Goal: Communication & Community: Answer question/provide support

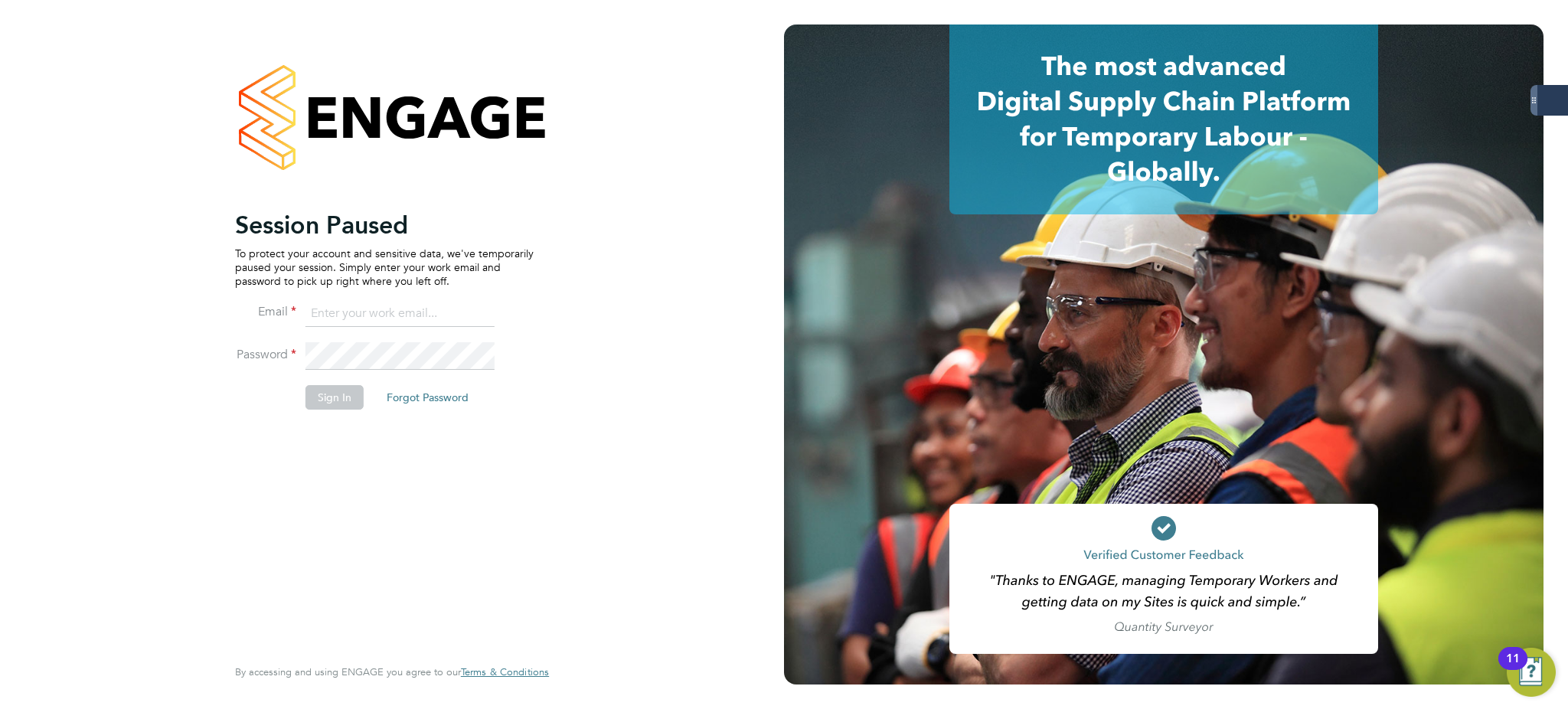
type input "bethany.wiles@servicecare.org.uk"
click at [321, 402] on button "Sign In" at bounding box center [334, 397] width 58 height 24
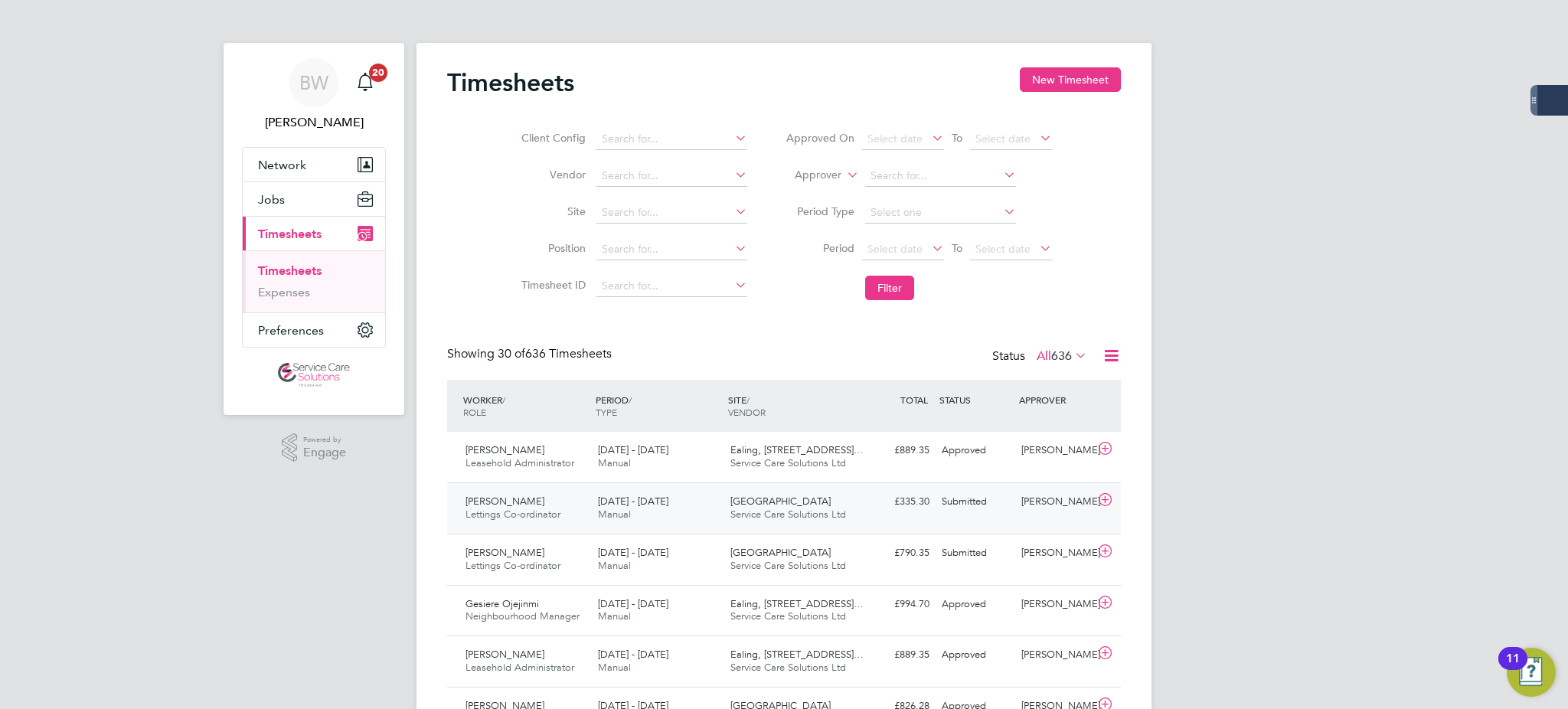
click at [790, 491] on div "Oxford Service Care Solutions Ltd" at bounding box center [789, 508] width 132 height 38
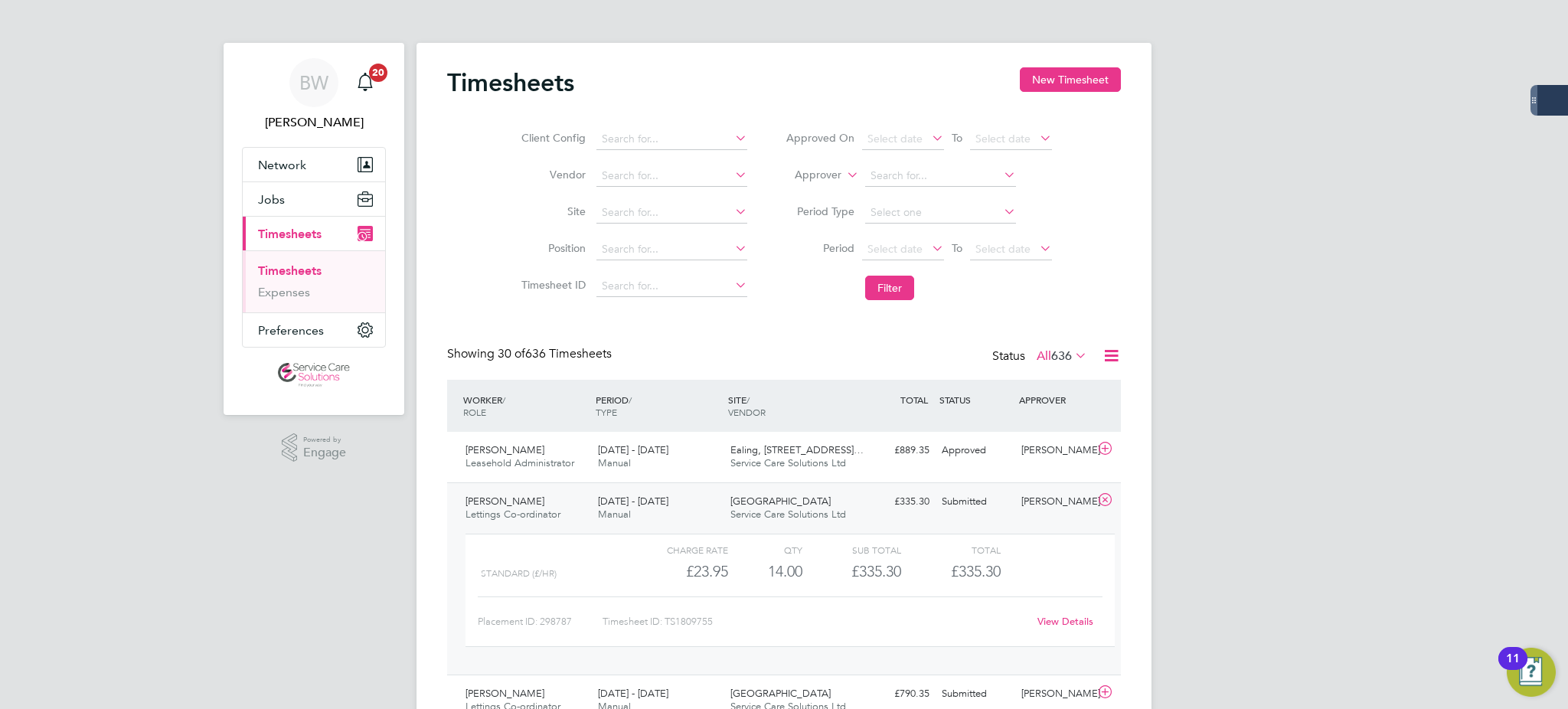
click at [1067, 626] on link "View Details" at bounding box center [1065, 621] width 56 height 13
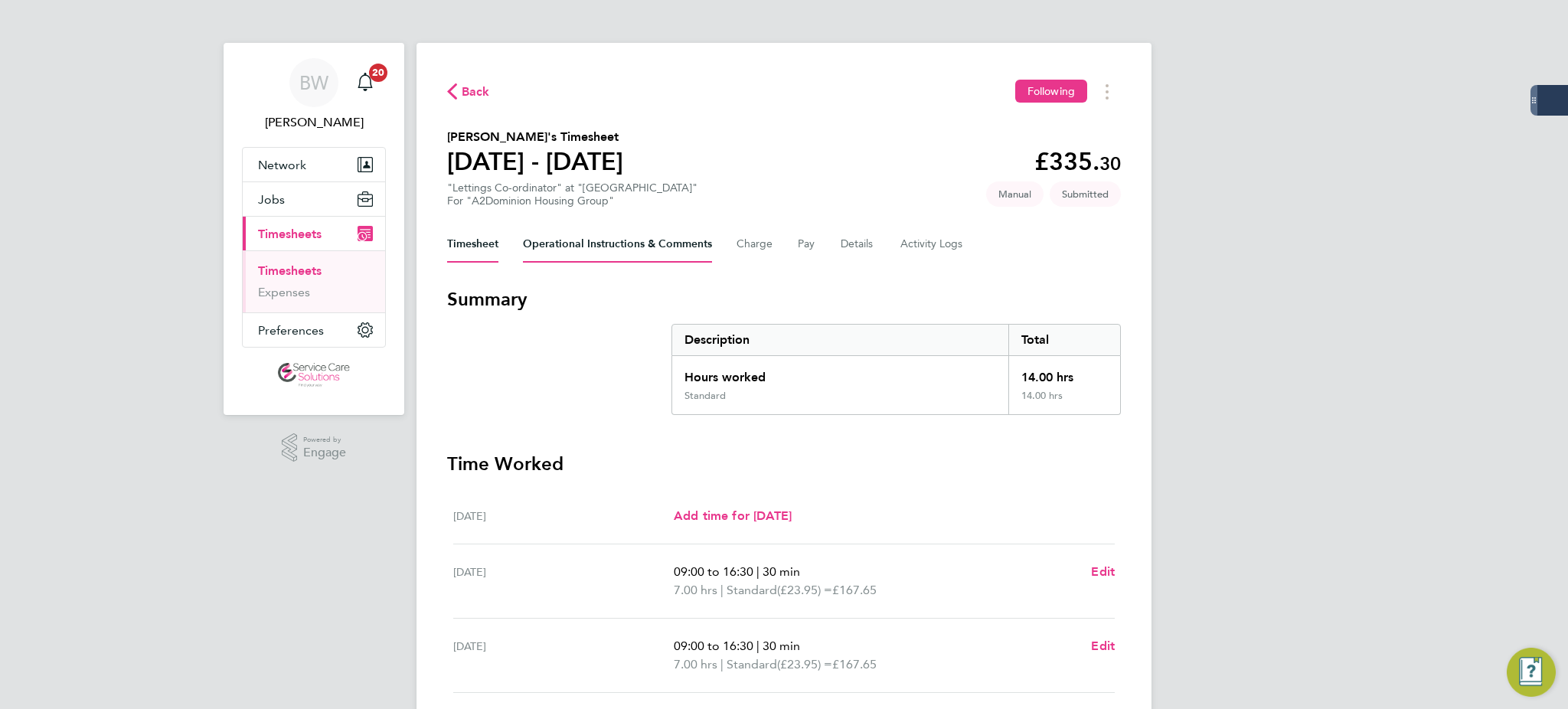
click at [645, 244] on Comments-tab "Operational Instructions & Comments" at bounding box center [617, 244] width 189 height 37
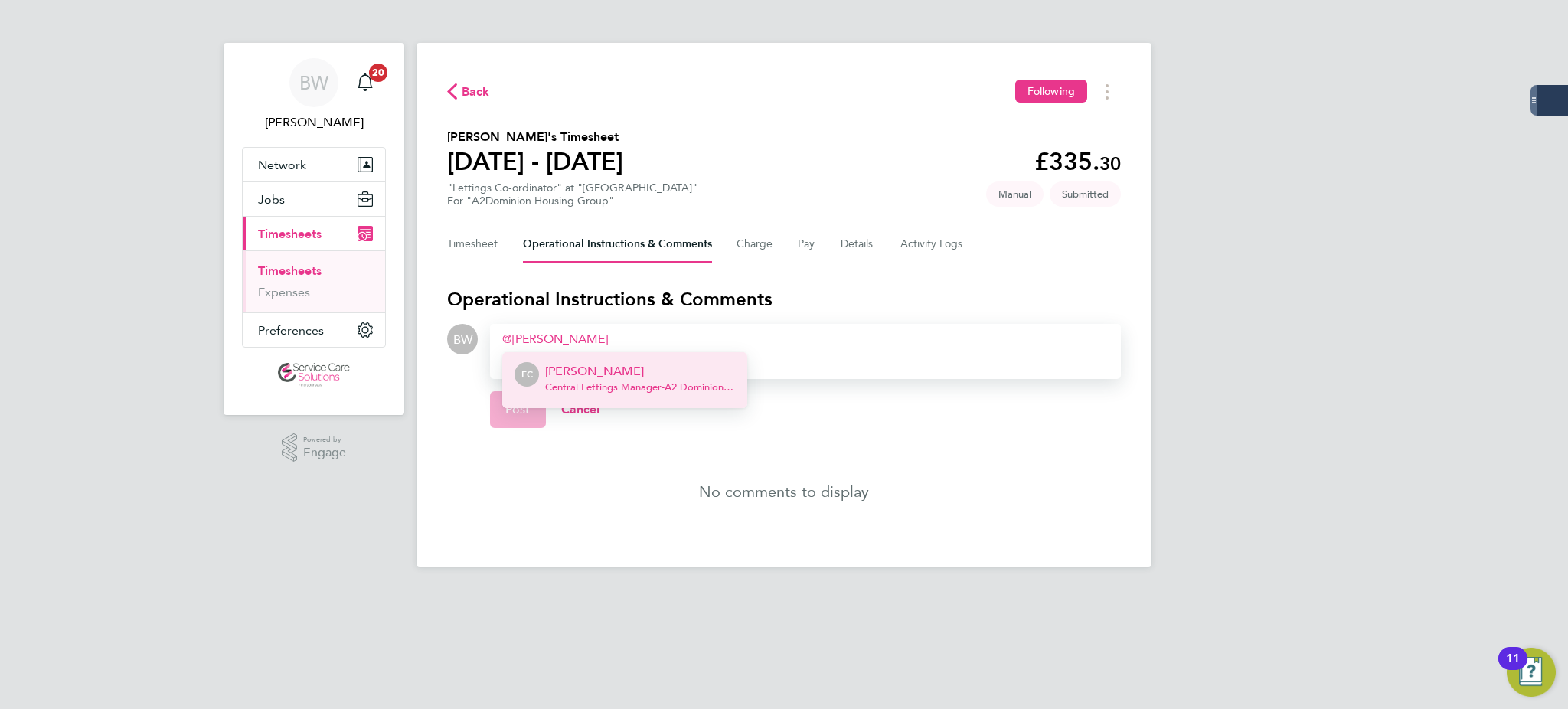
click at [618, 363] on p "[PERSON_NAME]" at bounding box center [640, 372] width 190 height 19
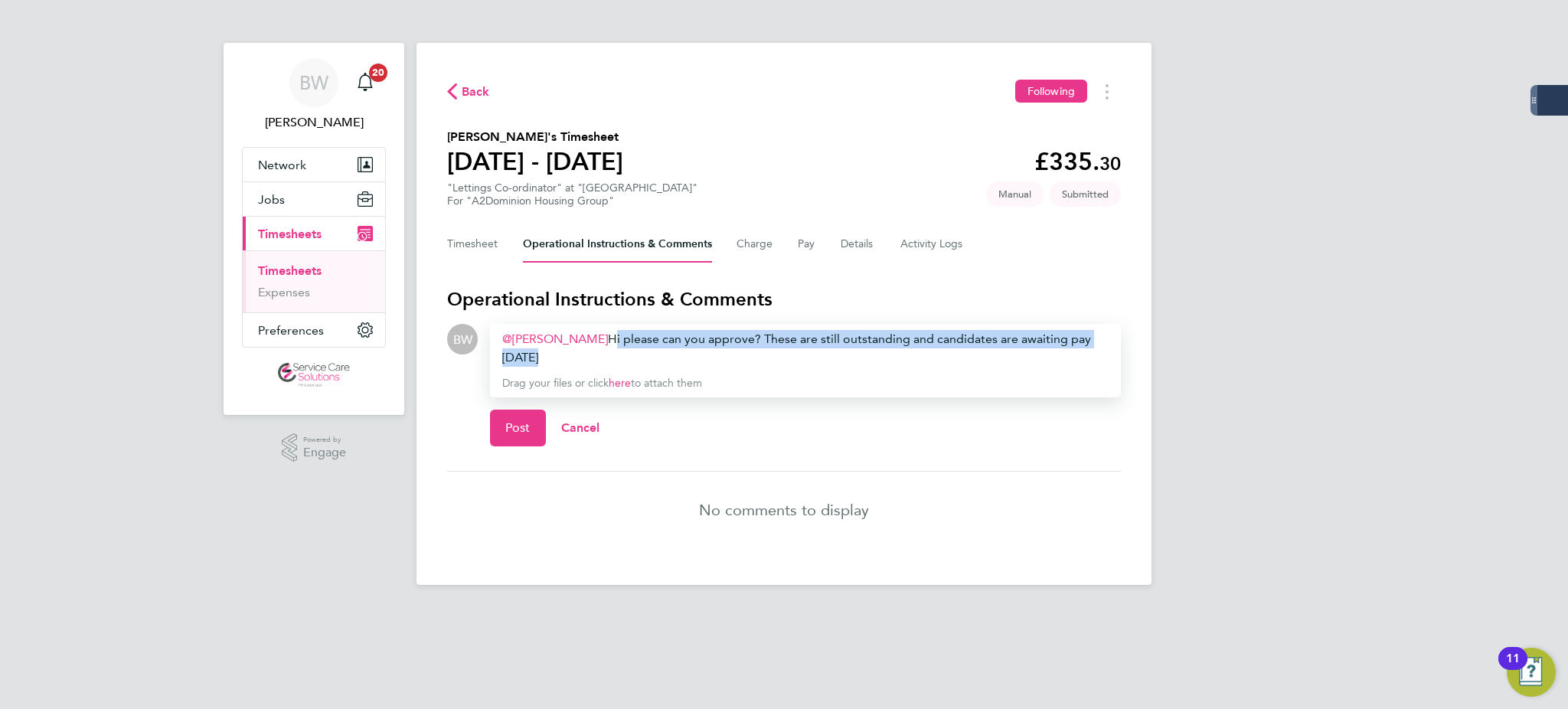
drag, startPoint x: 717, startPoint y: 352, endPoint x: 607, endPoint y: 330, distance: 112.2
click at [607, 330] on div "Francesca Challis ​ Hi please can you approve? These are still outstanding and …" at bounding box center [805, 349] width 607 height 37
copy div "Hi please can you approve? These are still outstanding and candidates are await…"
click at [674, 346] on div "Francesca Challis ​ Hi please can you approve? These are still outstanding and …" at bounding box center [805, 349] width 607 height 37
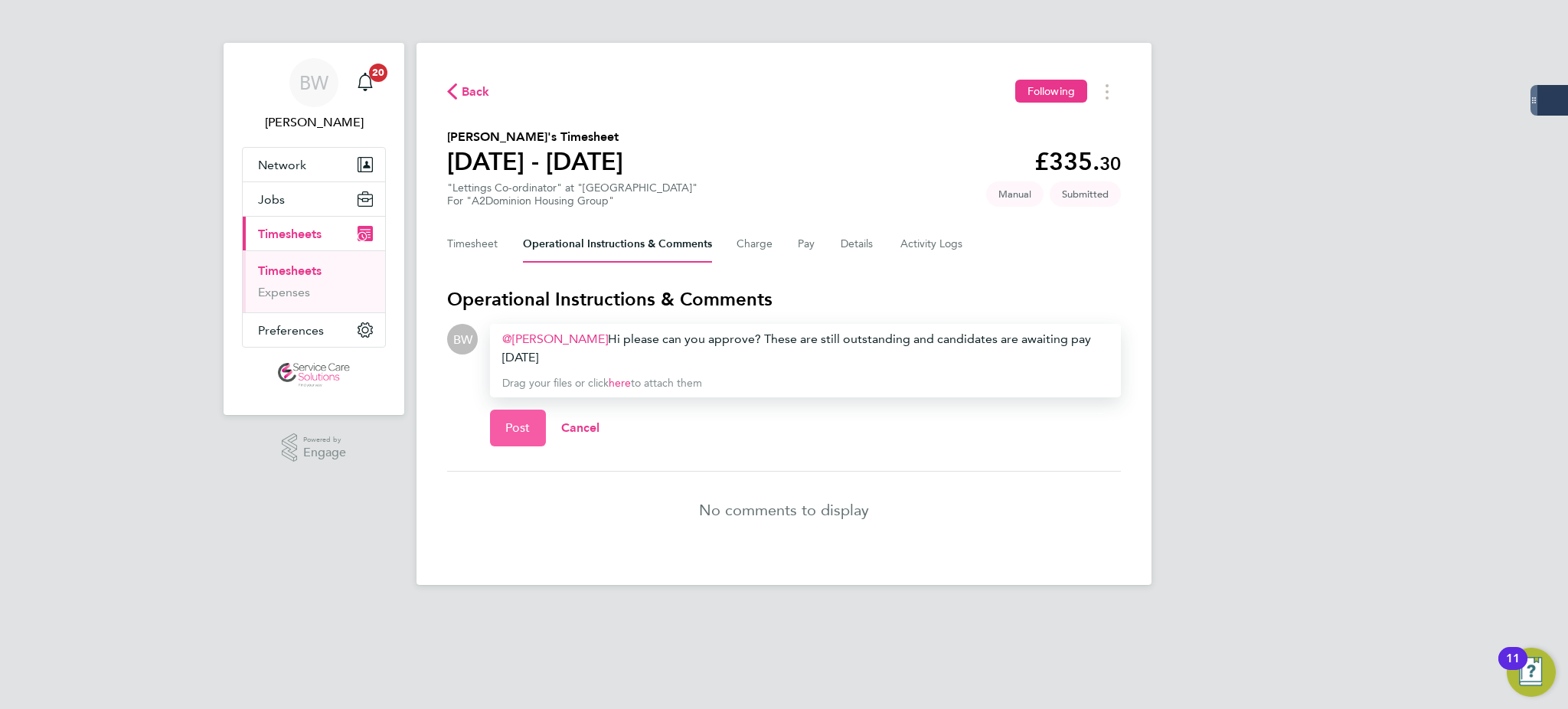
click at [529, 416] on button "Post" at bounding box center [517, 428] width 56 height 37
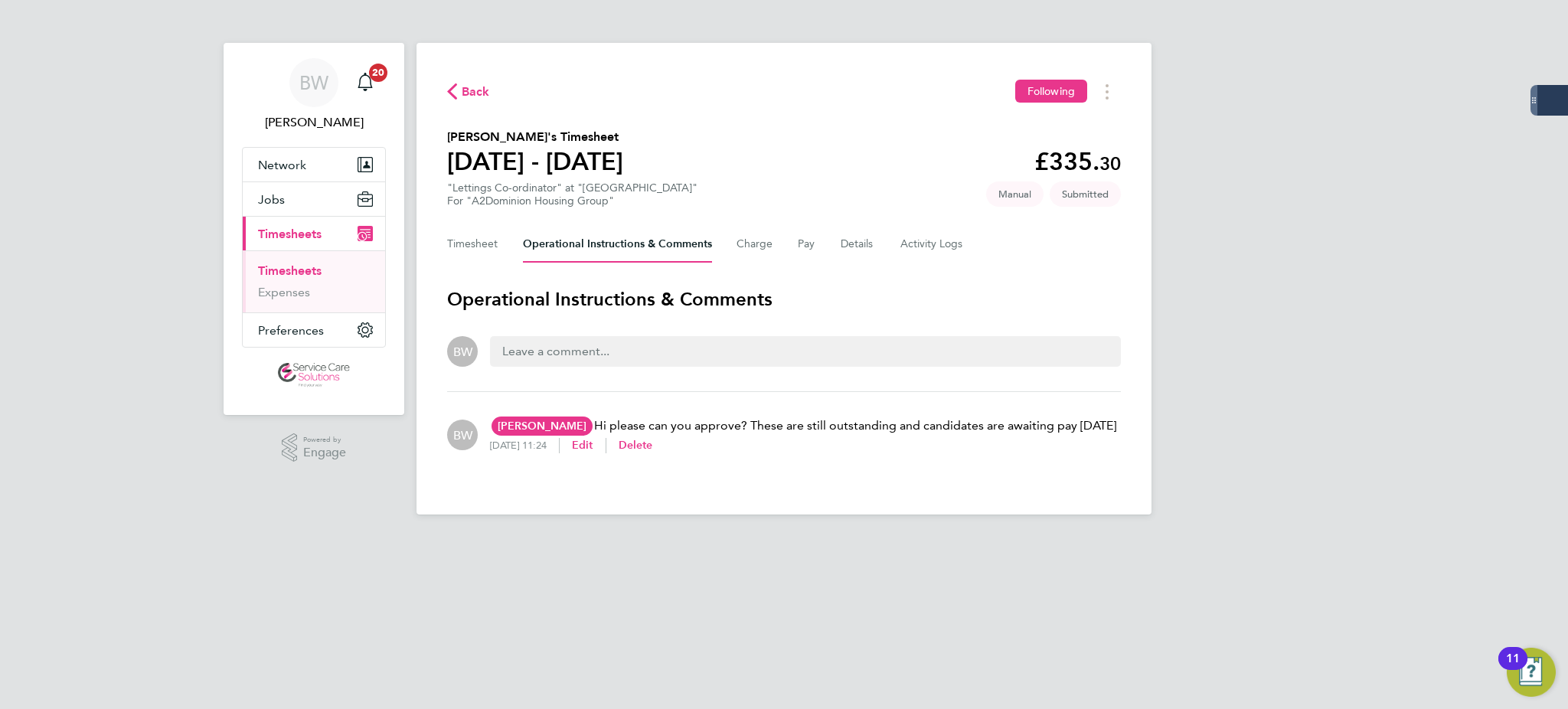
click at [291, 273] on link "Timesheets" at bounding box center [289, 271] width 63 height 14
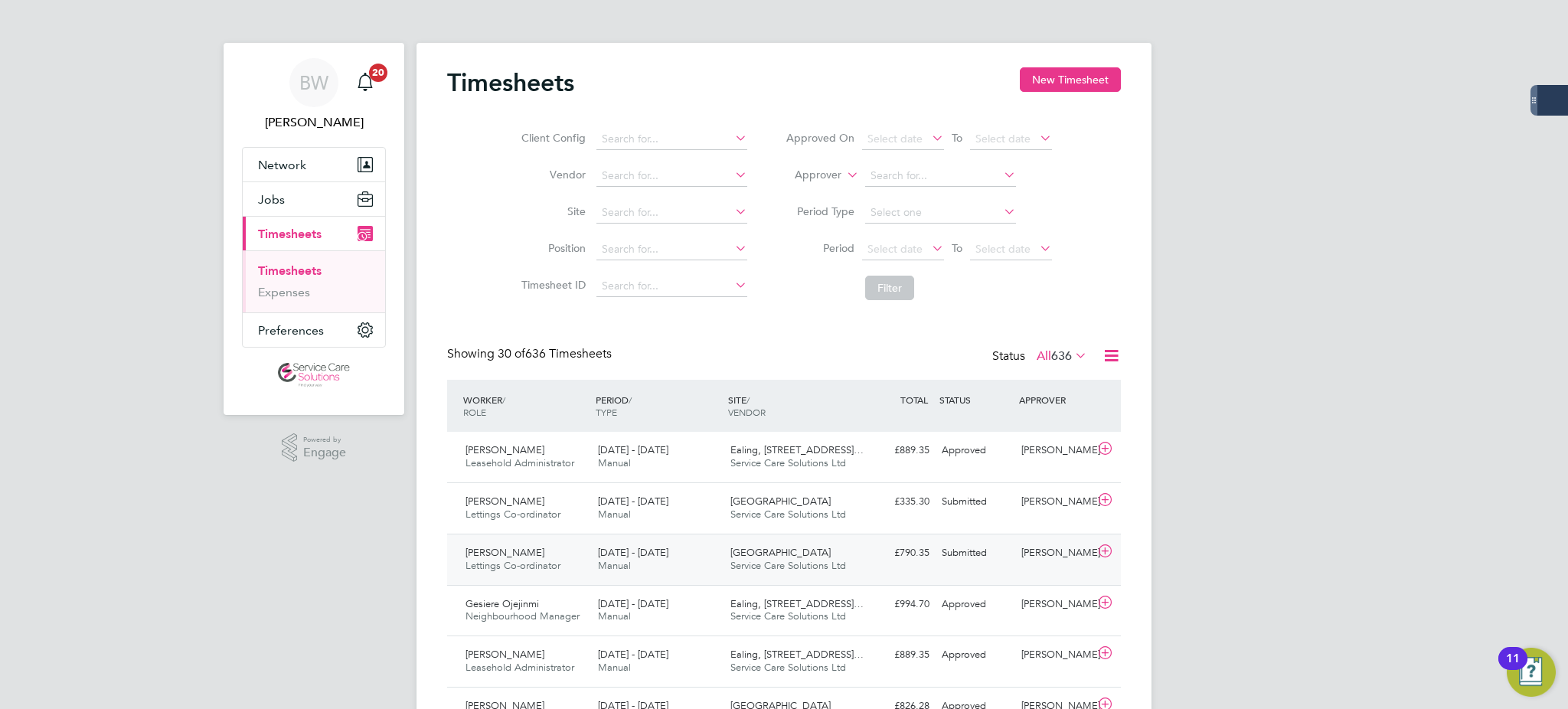
click at [730, 574] on div "Oxford Service Care Solutions Ltd" at bounding box center [789, 559] width 132 height 38
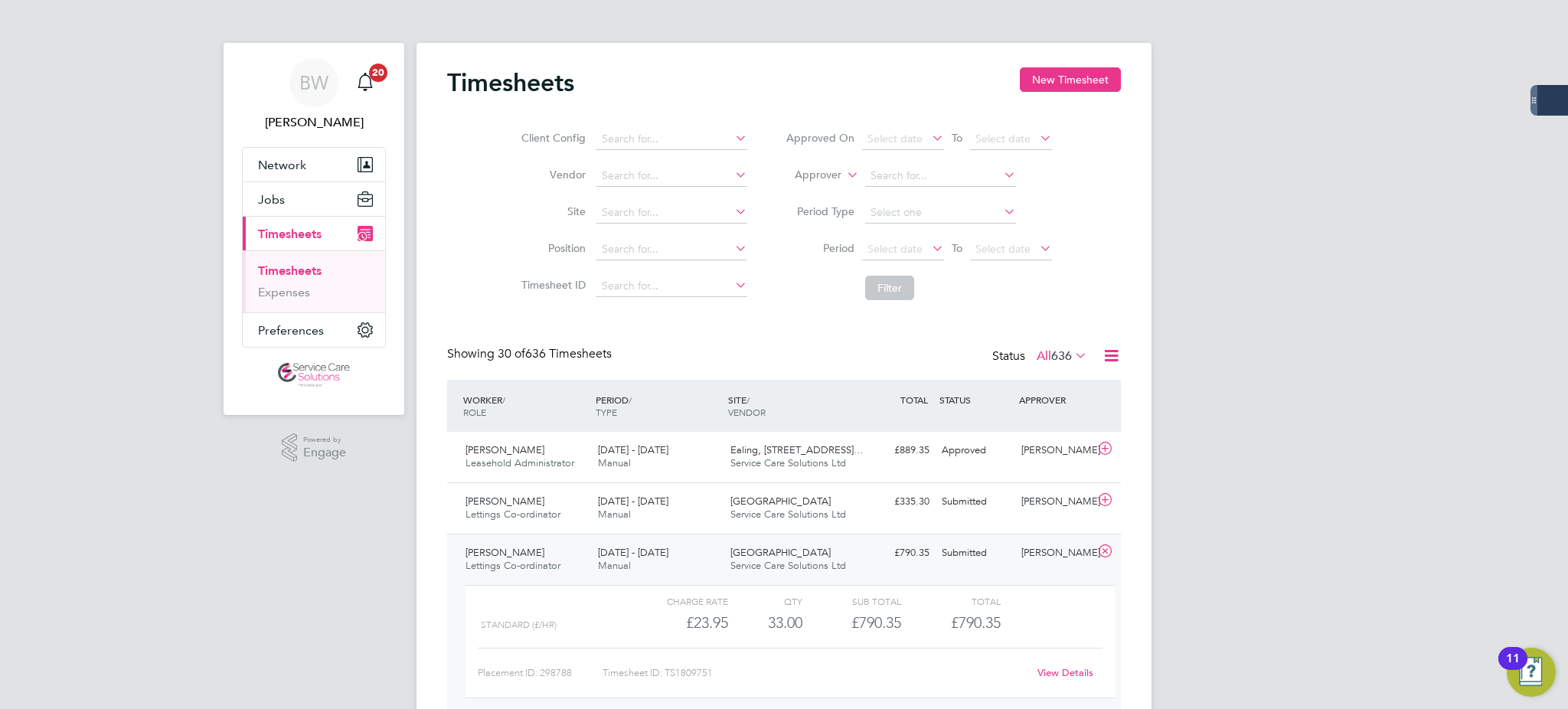
click at [1067, 672] on link "View Details" at bounding box center [1065, 672] width 56 height 13
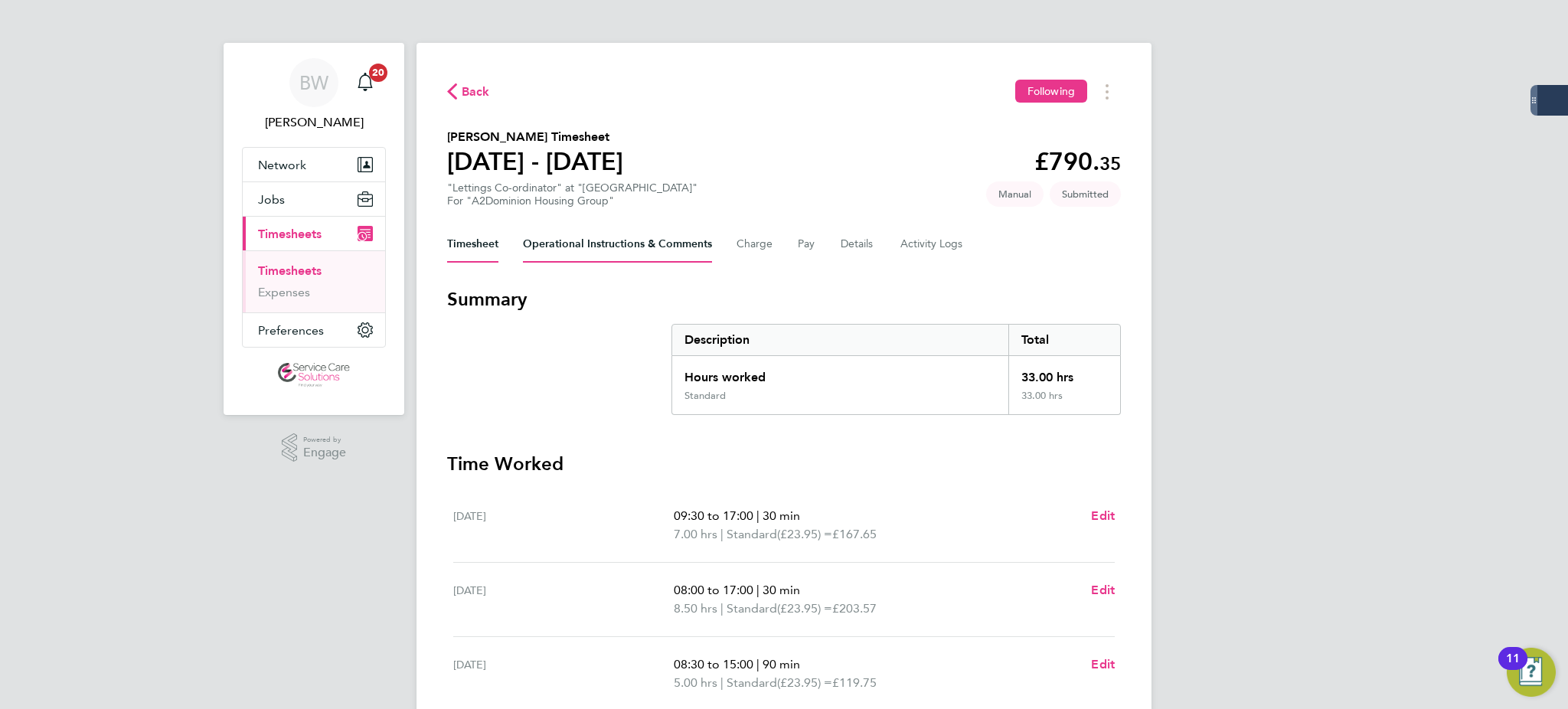
click at [618, 238] on Comments-tab "Operational Instructions & Comments" at bounding box center [617, 244] width 189 height 37
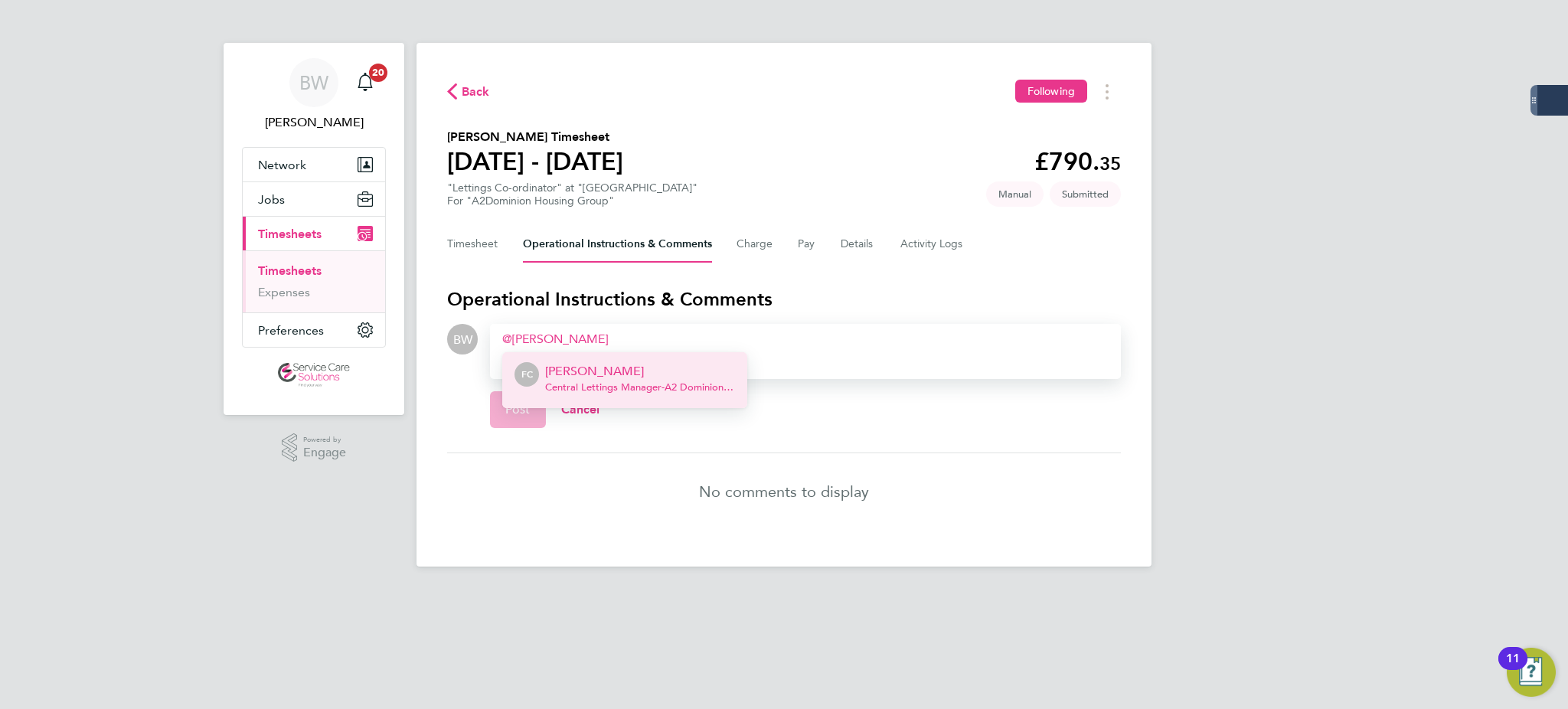
click at [601, 369] on p "[PERSON_NAME]" at bounding box center [640, 372] width 190 height 19
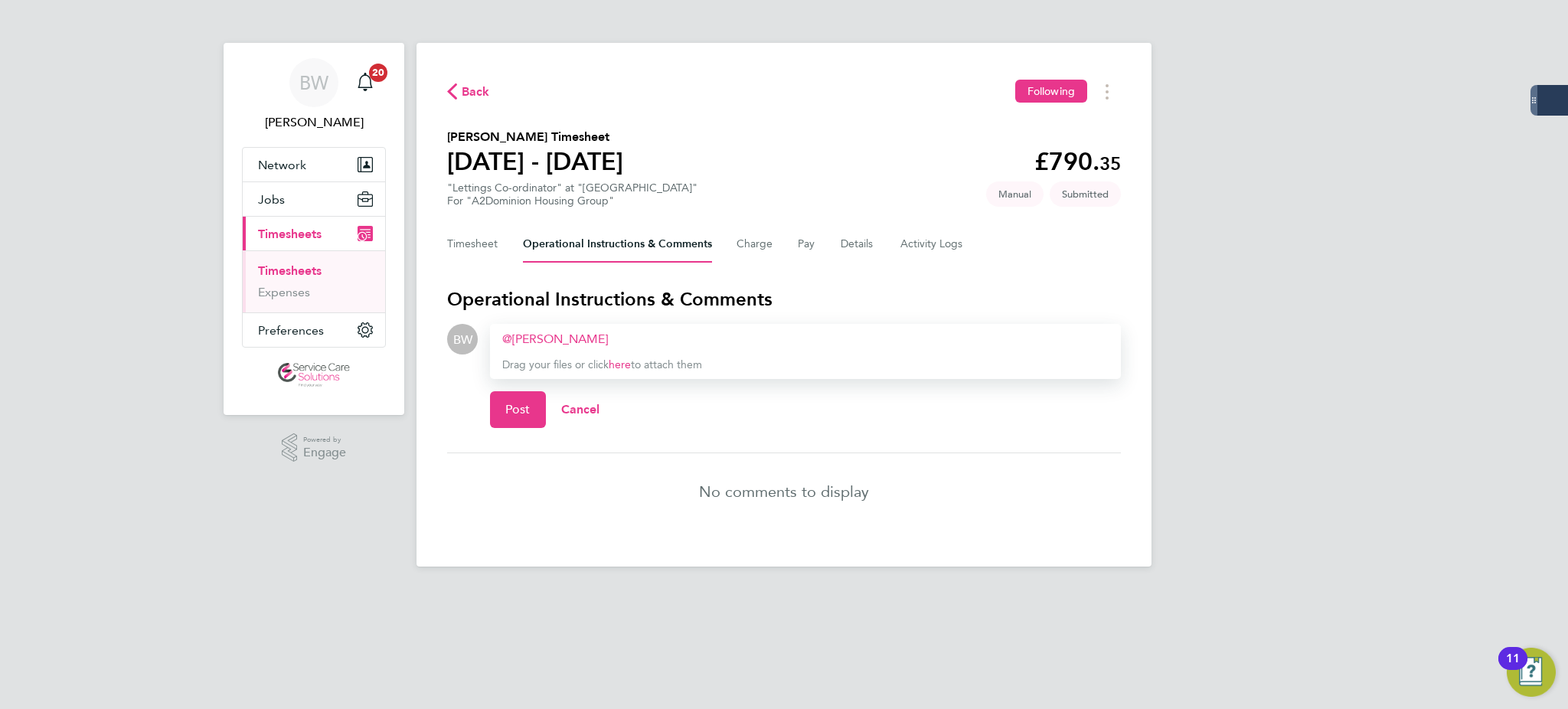
paste div
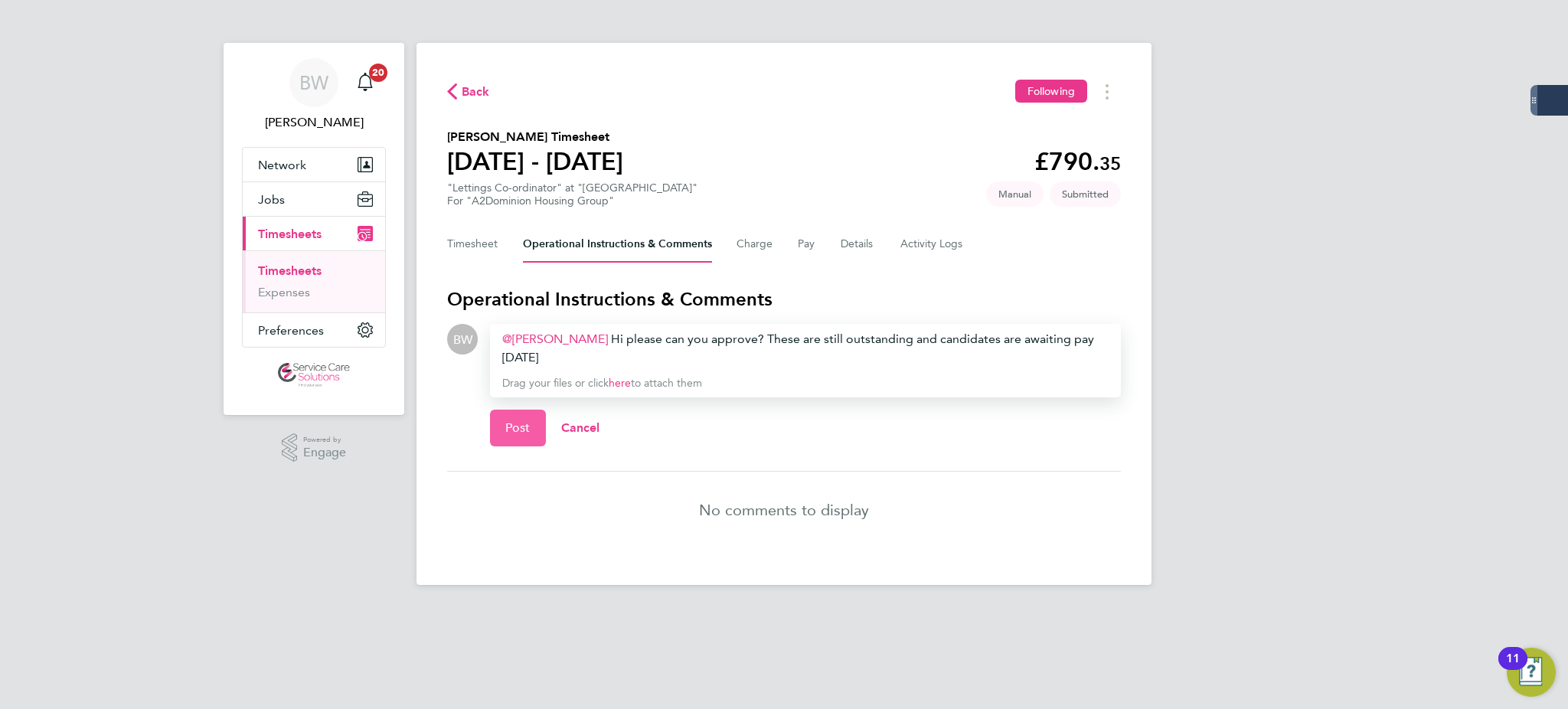
click at [521, 428] on span "Post" at bounding box center [518, 428] width 25 height 15
